Goal: Find specific page/section: Find specific page/section

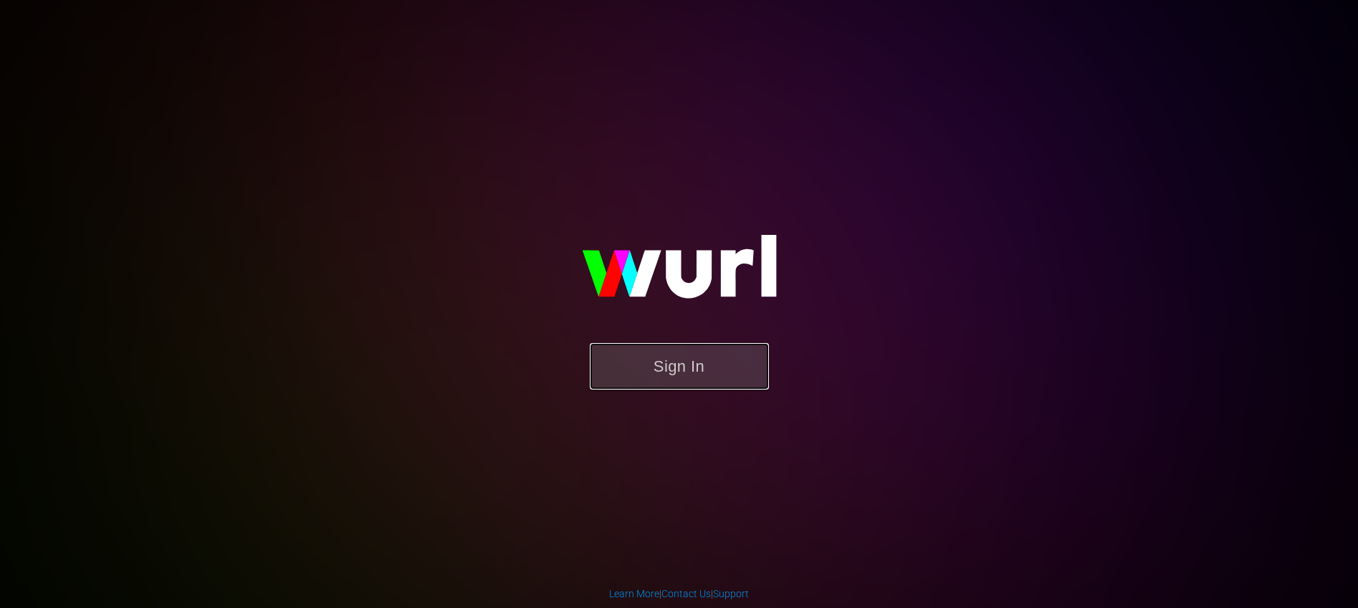
click at [729, 370] on button "Sign In" at bounding box center [679, 366] width 179 height 47
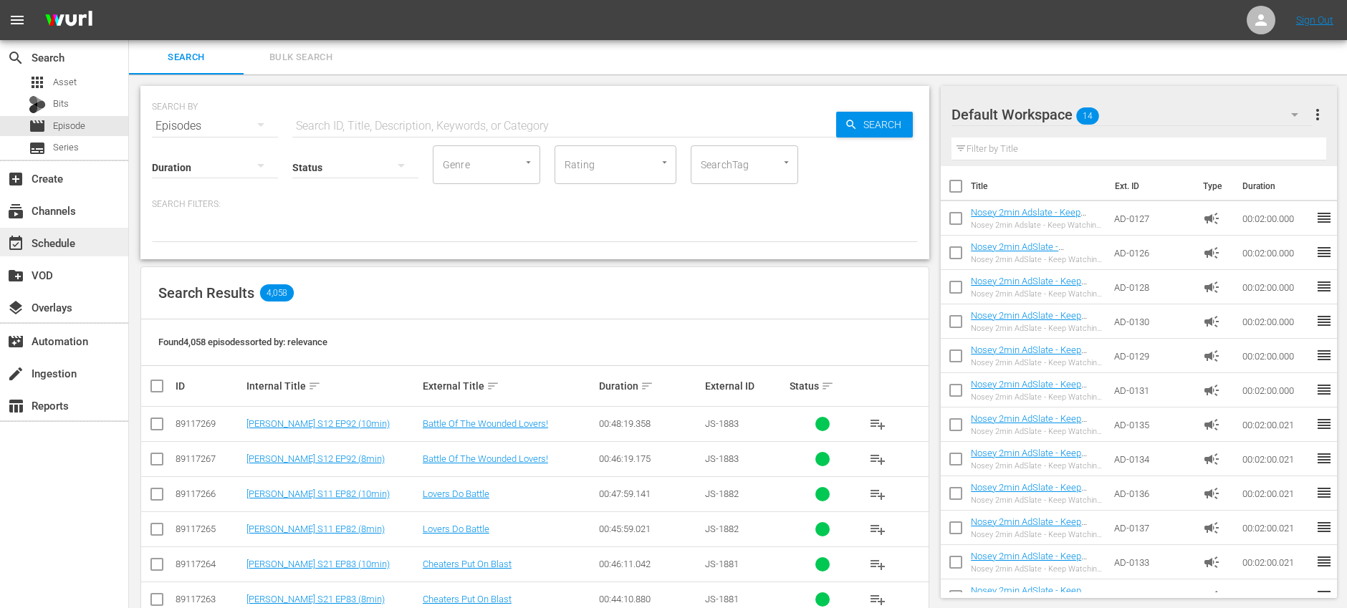
click at [90, 243] on div "event_available Schedule" at bounding box center [64, 242] width 128 height 29
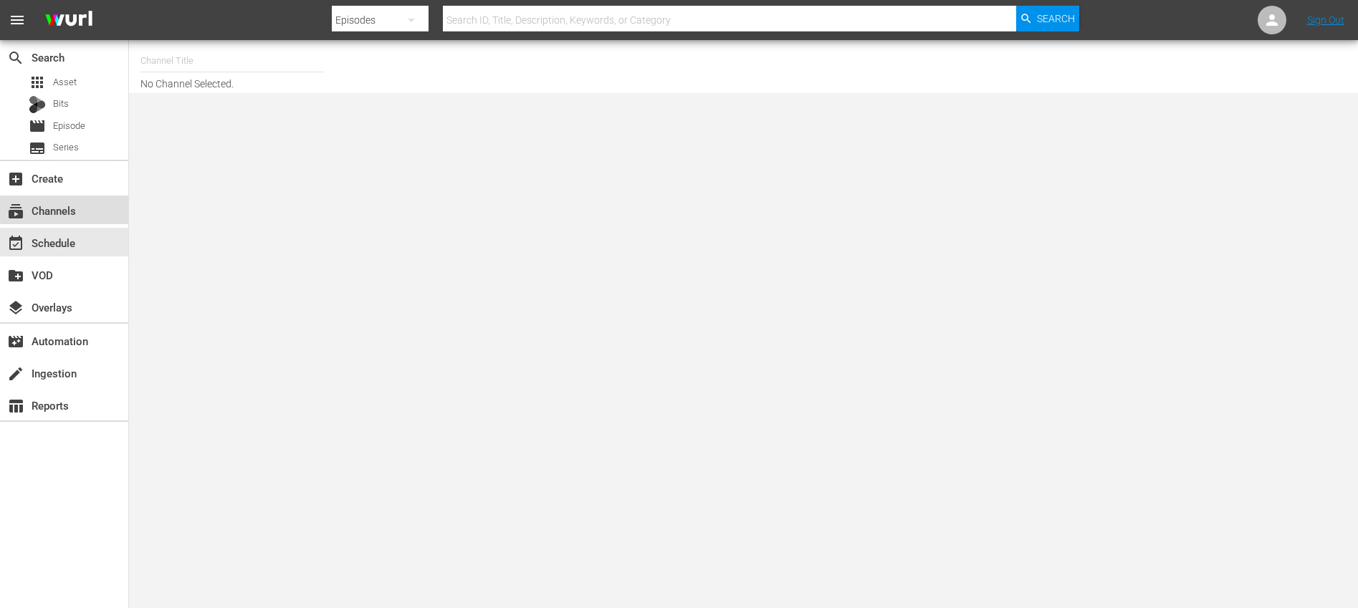
click at [96, 205] on div "subscriptions Channels" at bounding box center [64, 210] width 128 height 29
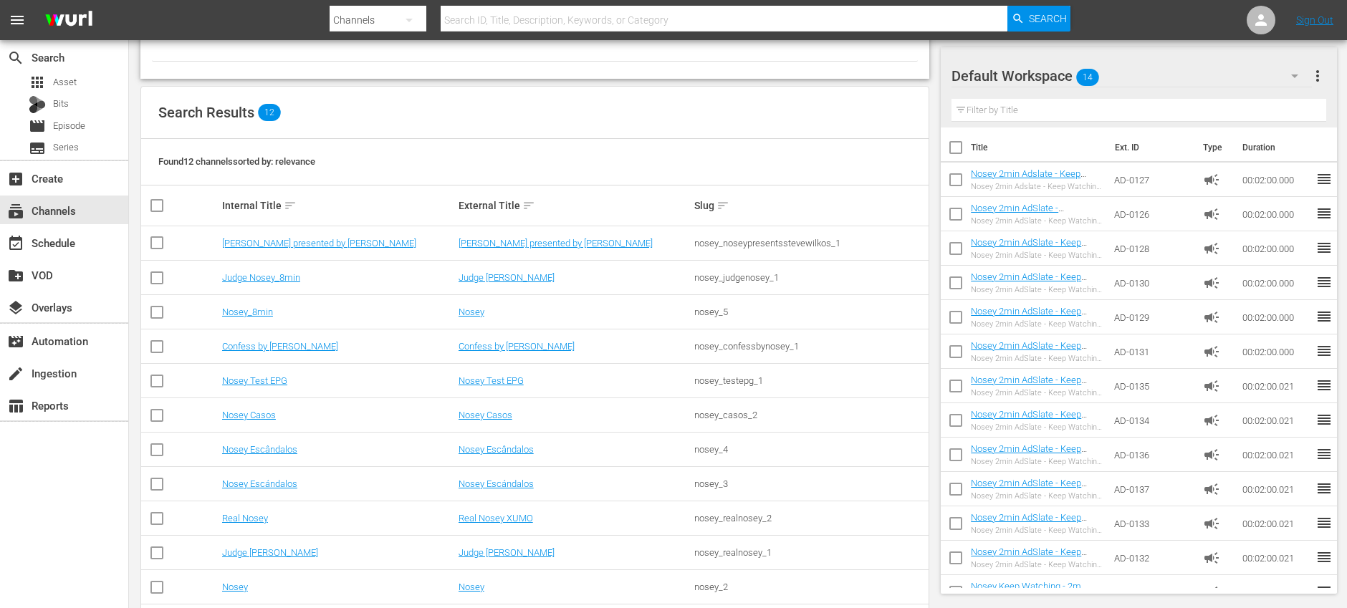
scroll to position [100, 0]
